Goal: Task Accomplishment & Management: Use online tool/utility

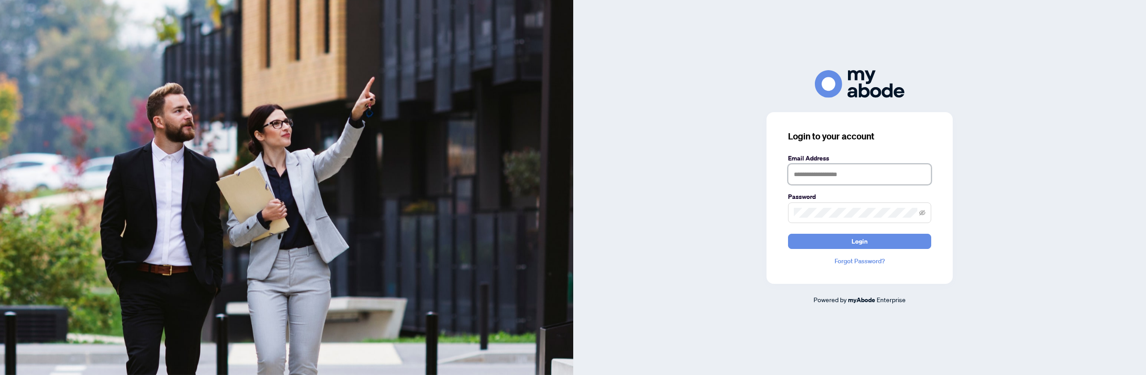
type input "**********"
click at [869, 238] on button "Login" at bounding box center [859, 241] width 143 height 15
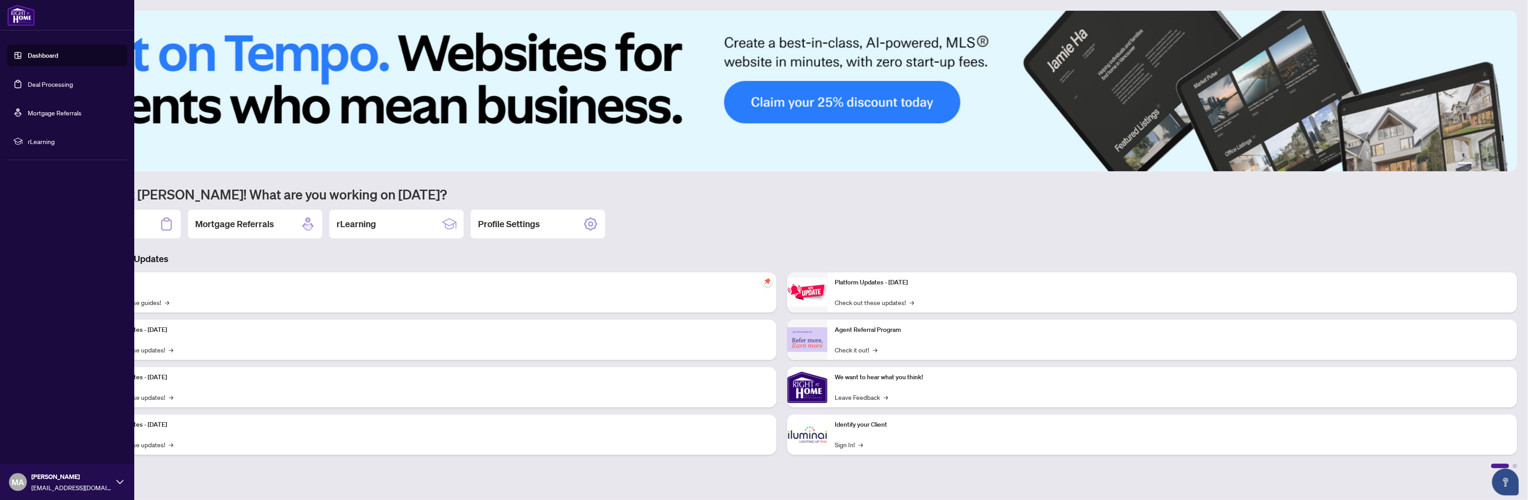
click at [36, 58] on link "Dashboard" at bounding box center [43, 55] width 30 height 8
click at [42, 83] on link "Deal Processing" at bounding box center [50, 84] width 45 height 8
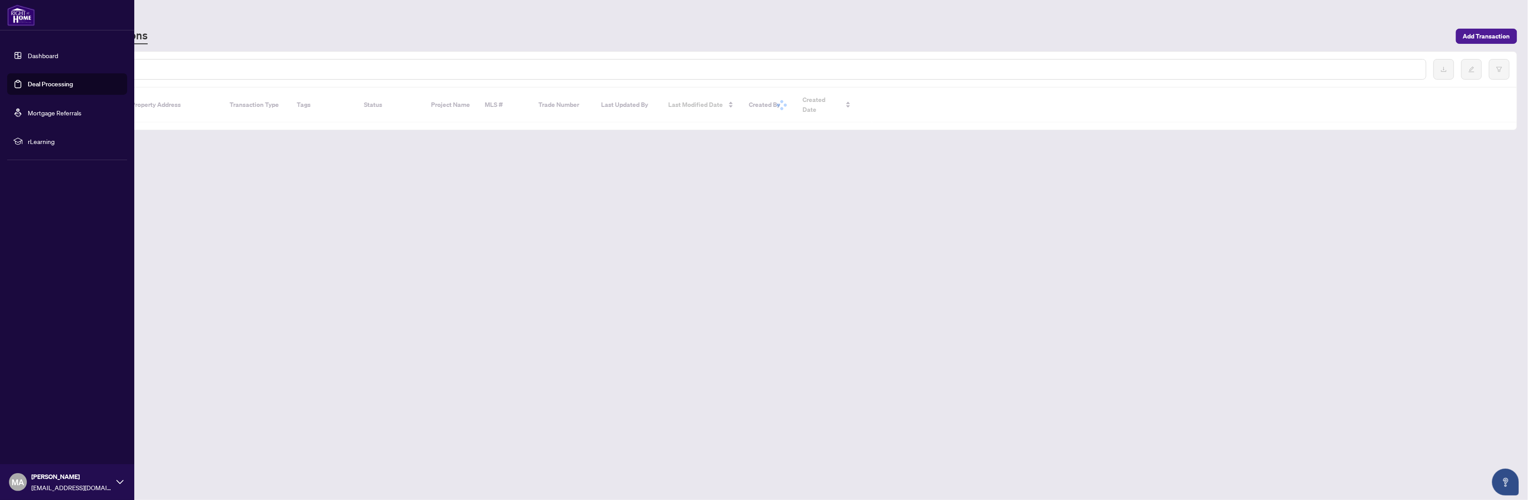
click at [42, 83] on link "Deal Processing" at bounding box center [50, 84] width 45 height 8
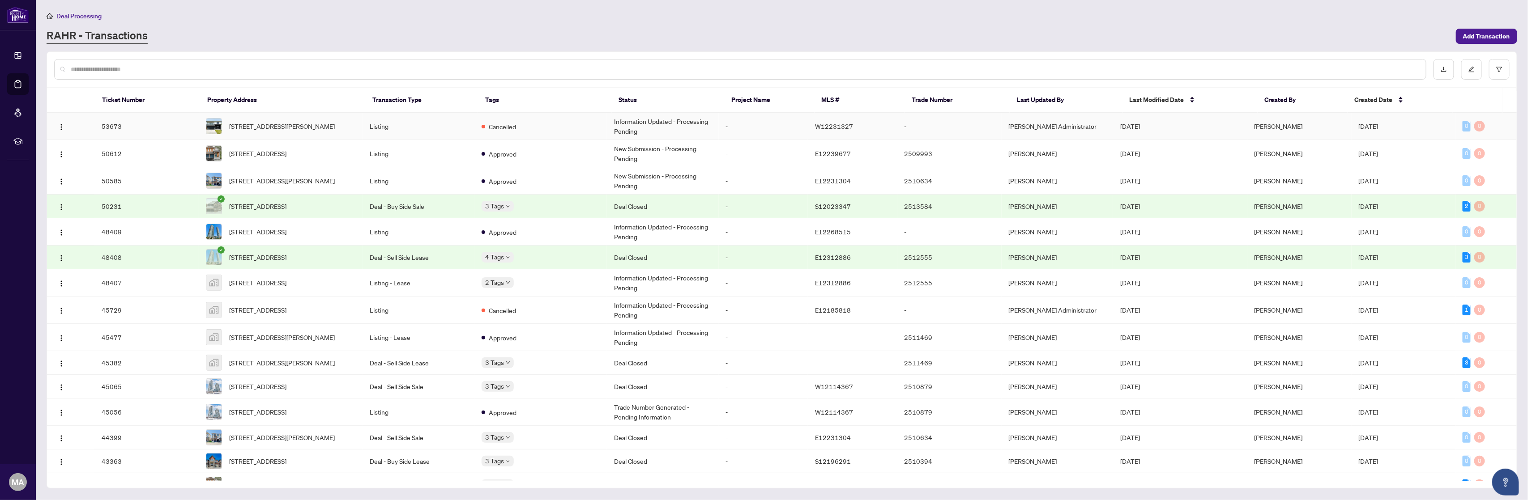
click at [528, 30] on div "RAHR - Transactions" at bounding box center [749, 36] width 1404 height 16
